Goal: Browse casually

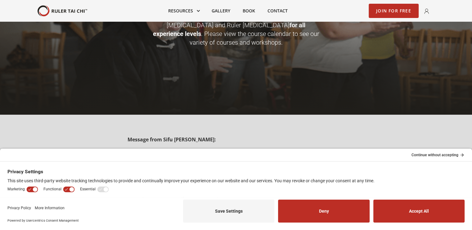
scroll to position [31, 0]
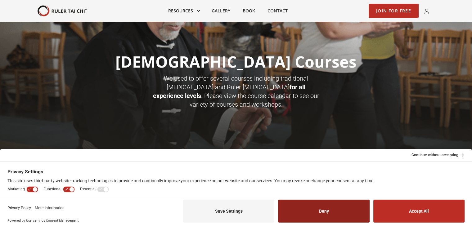
click at [345, 207] on button "Deny" at bounding box center [323, 211] width 91 height 23
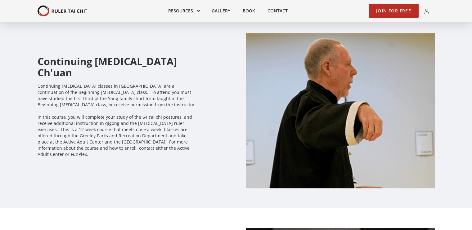
scroll to position [559, 0]
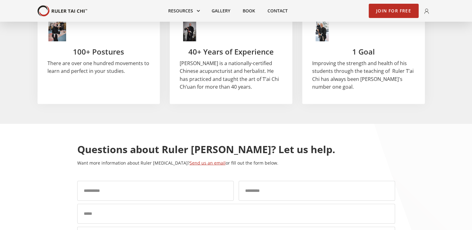
scroll to position [1242, 0]
